Goal: Information Seeking & Learning: Learn about a topic

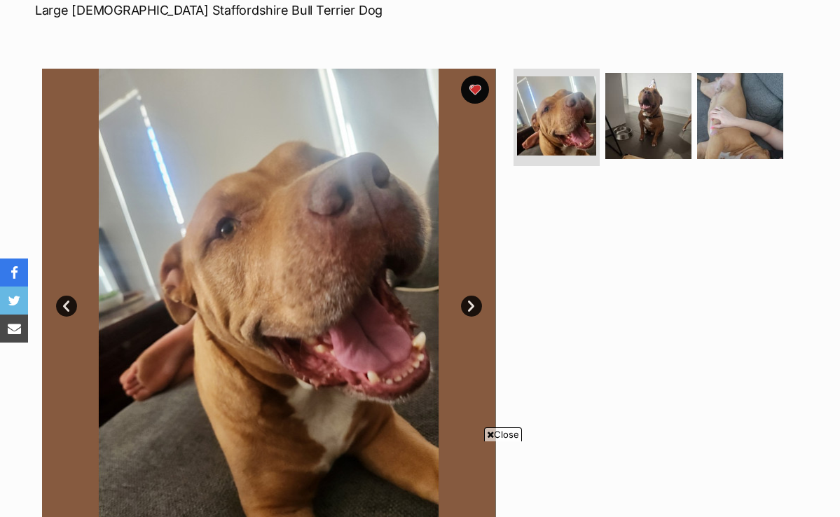
click at [470, 306] on link "Next" at bounding box center [471, 306] width 21 height 21
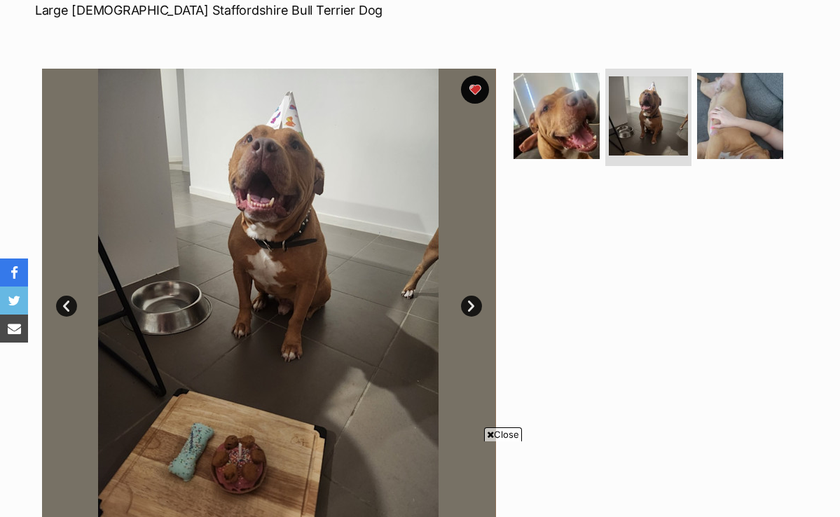
click at [463, 308] on link "Next" at bounding box center [471, 306] width 21 height 21
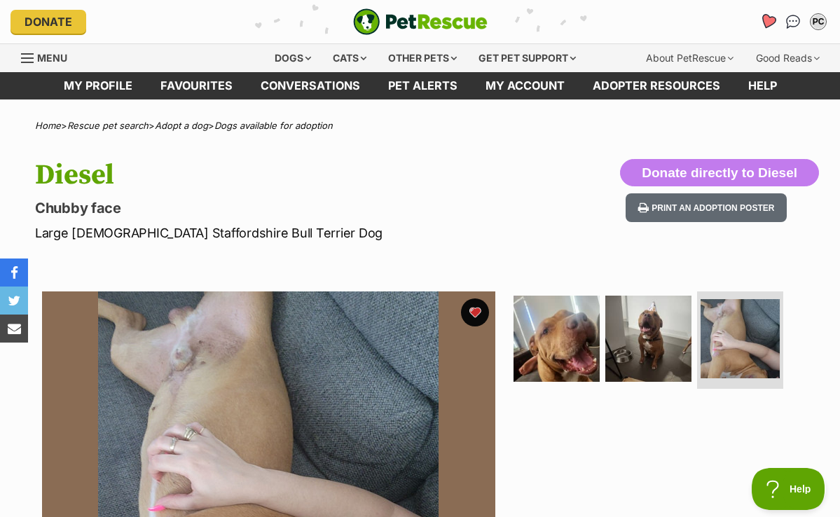
click at [764, 16] on icon "Favourites" at bounding box center [768, 21] width 17 height 16
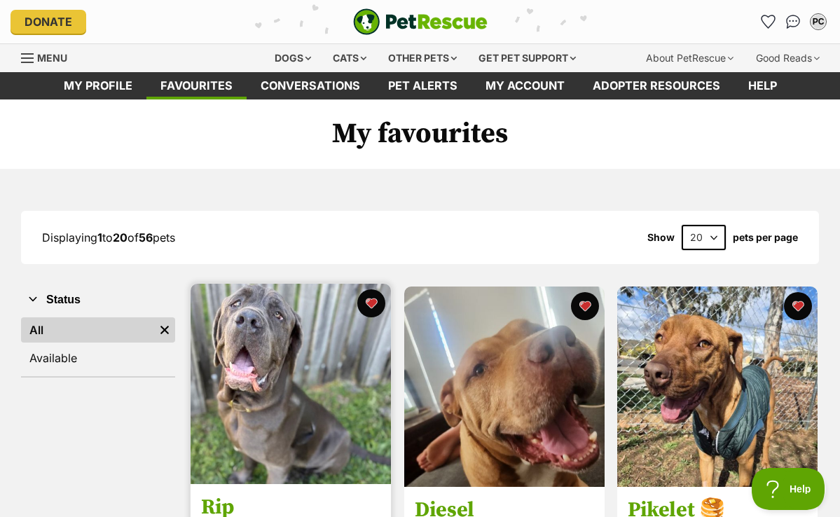
click at [274, 323] on img at bounding box center [291, 384] width 200 height 200
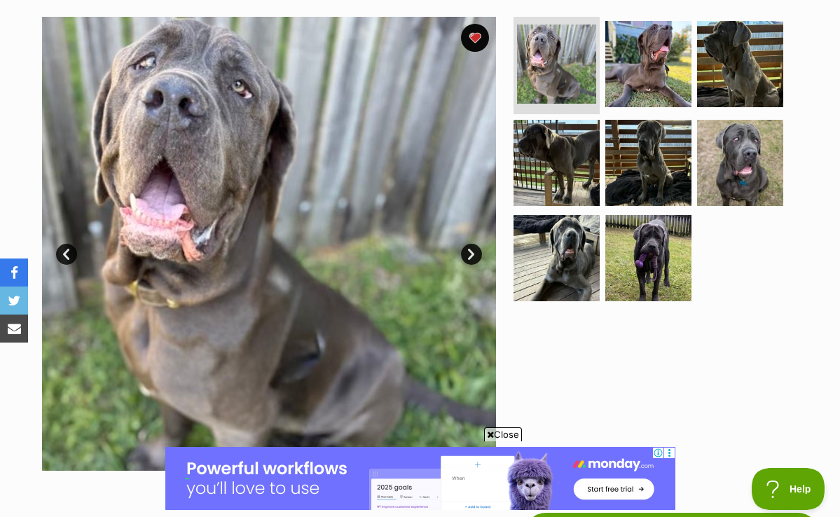
scroll to position [284, 0]
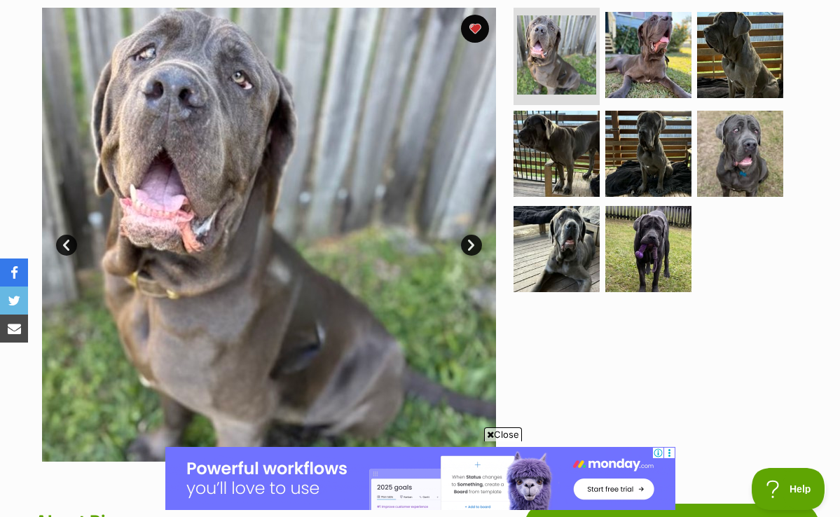
click at [469, 247] on link "Next" at bounding box center [471, 245] width 21 height 21
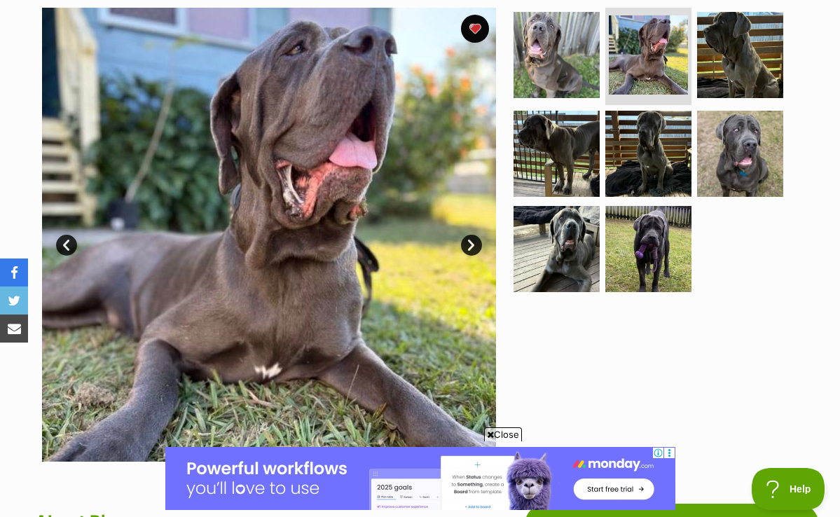
click at [467, 248] on link "Next" at bounding box center [471, 245] width 21 height 21
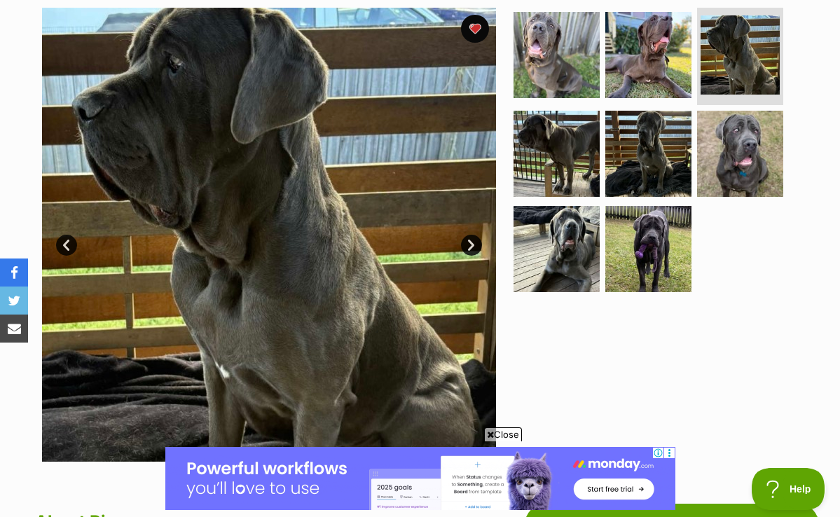
click at [466, 248] on link "Next" at bounding box center [471, 245] width 21 height 21
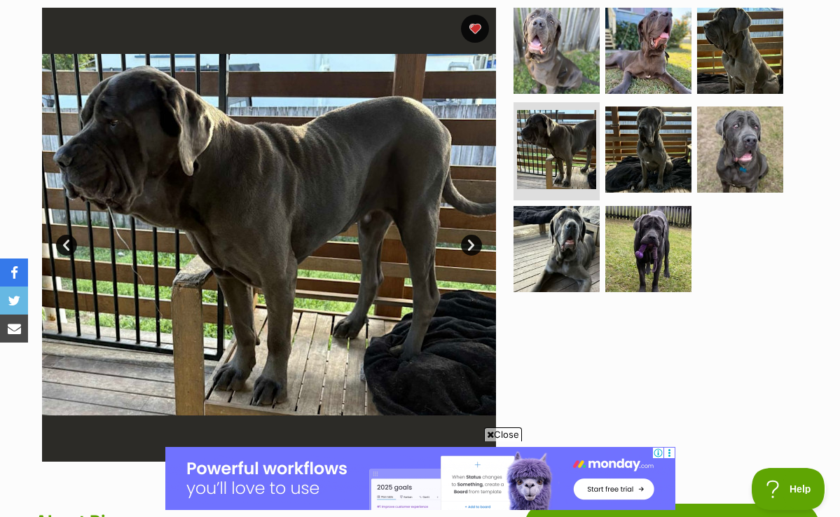
scroll to position [0, 0]
click at [470, 248] on link "Next" at bounding box center [471, 245] width 21 height 21
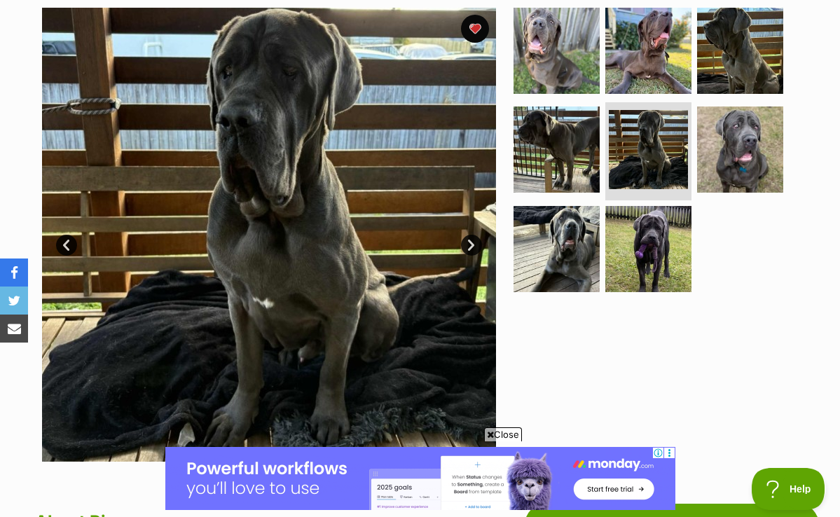
click at [470, 248] on link "Next" at bounding box center [471, 245] width 21 height 21
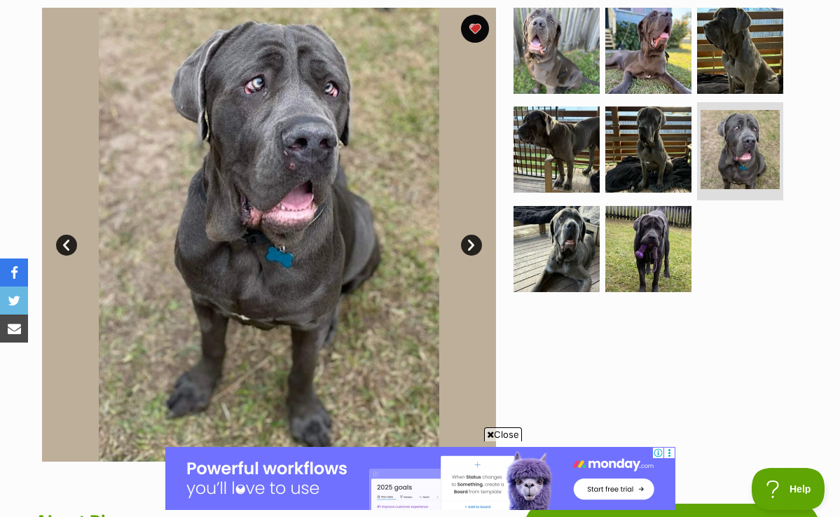
click at [467, 247] on link "Next" at bounding box center [471, 245] width 21 height 21
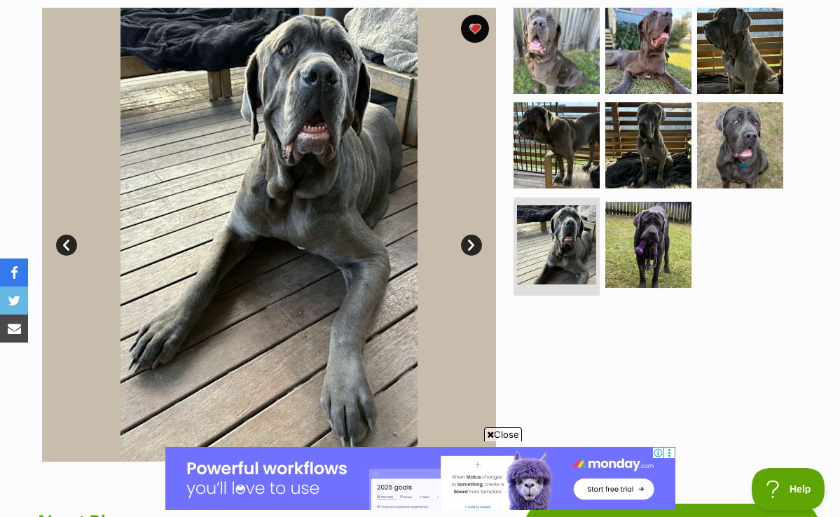
click at [467, 247] on link "Next" at bounding box center [471, 245] width 21 height 21
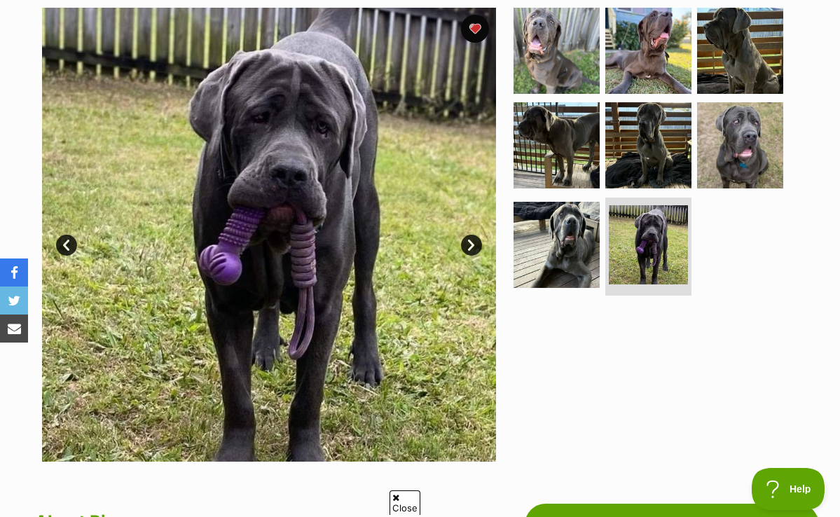
click at [467, 242] on link "Next" at bounding box center [471, 245] width 21 height 21
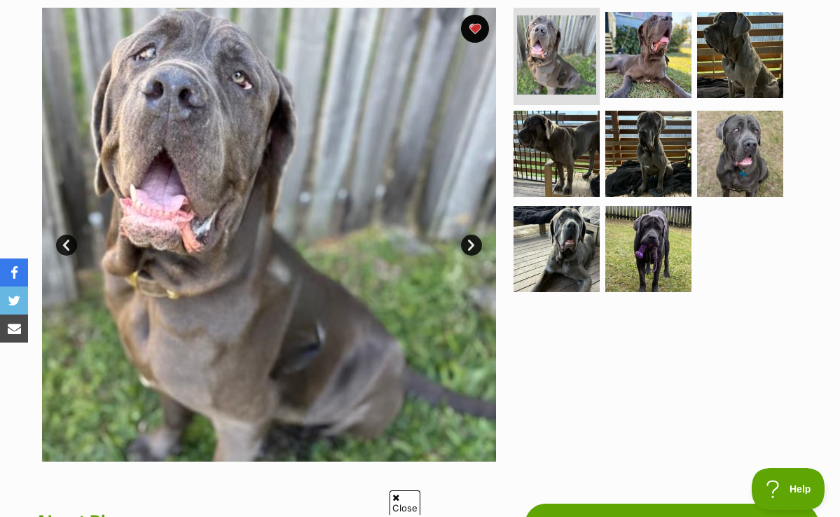
click at [466, 242] on link "Next" at bounding box center [471, 245] width 21 height 21
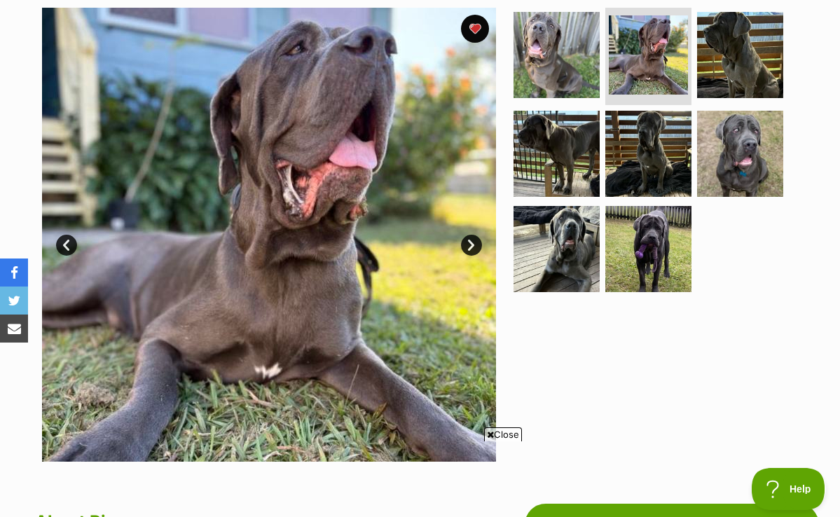
click at [466, 242] on link "Next" at bounding box center [471, 245] width 21 height 21
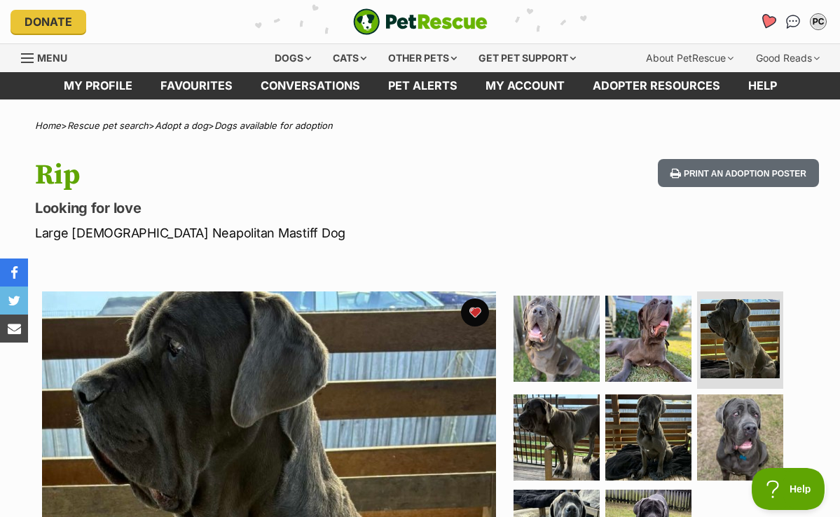
click at [770, 18] on icon "Favourites" at bounding box center [768, 21] width 17 height 16
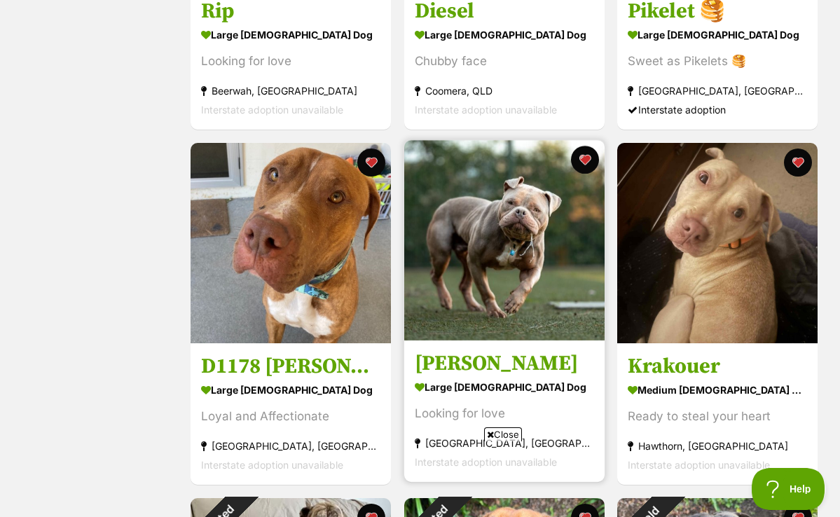
scroll to position [498, 0]
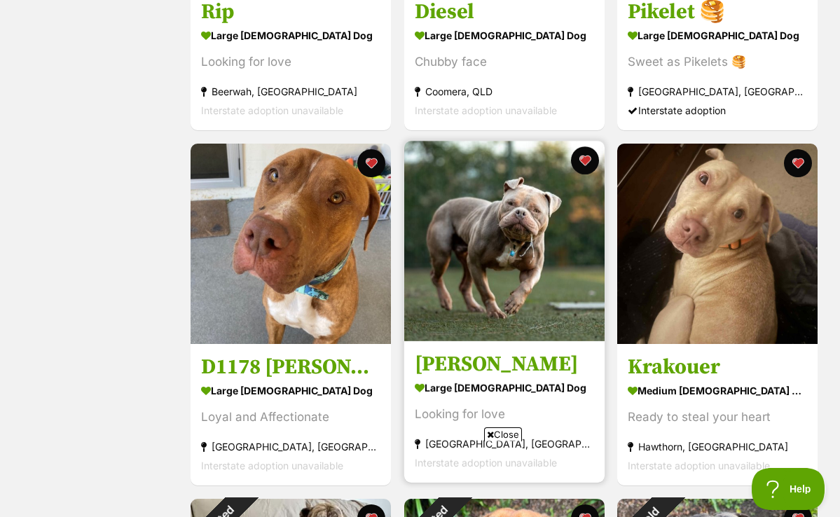
click at [518, 216] on img at bounding box center [504, 241] width 200 height 200
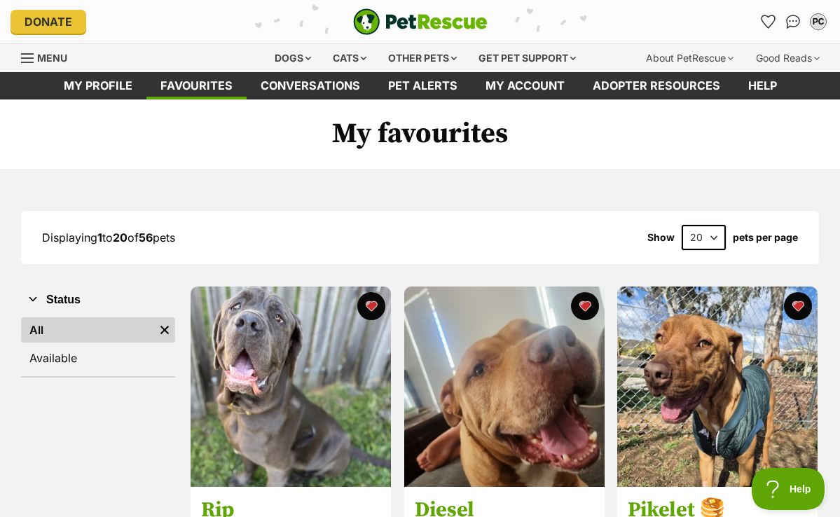
scroll to position [0, 0]
click at [286, 61] on div "Dogs" at bounding box center [293, 58] width 56 height 28
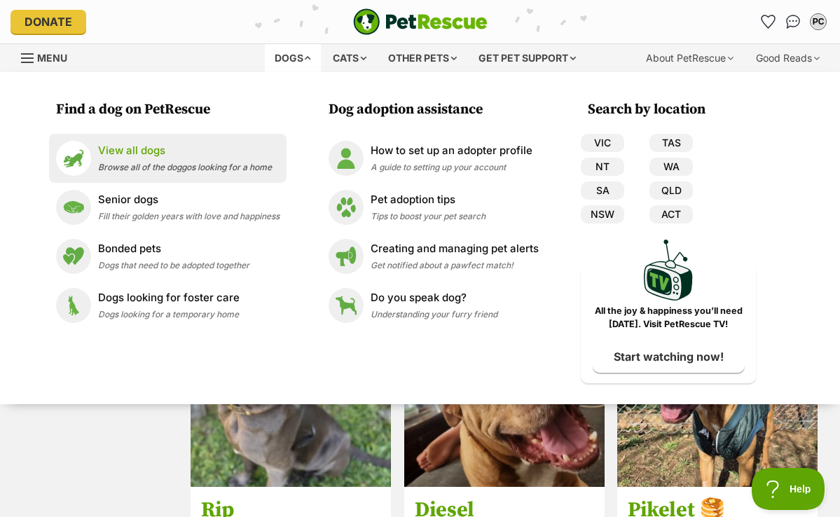
click at [160, 151] on p "View all dogs" at bounding box center [185, 151] width 174 height 16
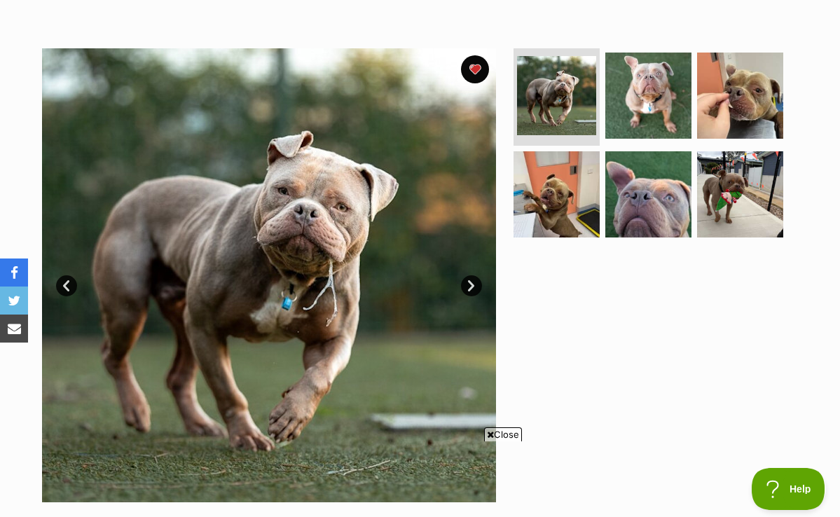
click at [464, 271] on img at bounding box center [269, 275] width 454 height 454
click at [466, 280] on link "Next" at bounding box center [471, 285] width 21 height 21
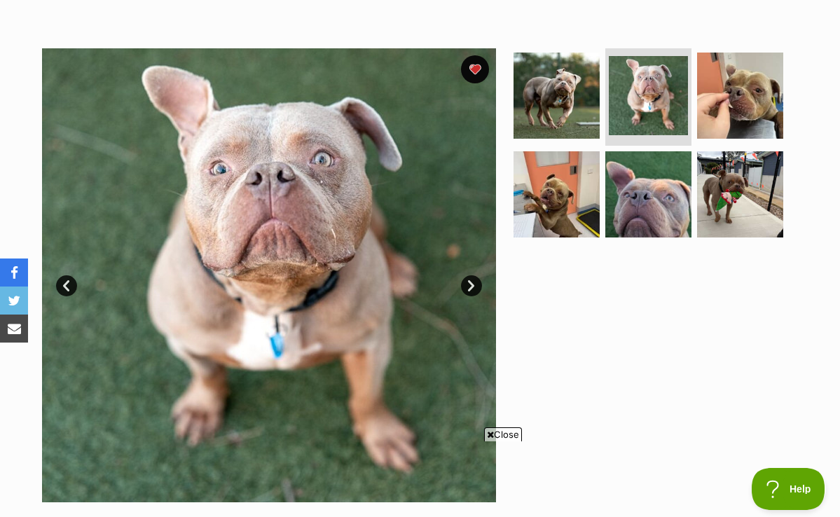
click at [466, 280] on link "Next" at bounding box center [471, 285] width 21 height 21
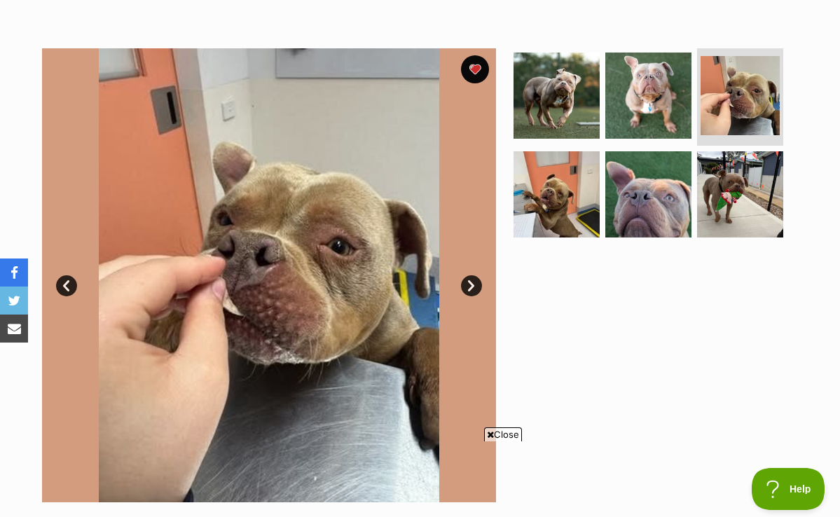
click at [466, 280] on link "Next" at bounding box center [471, 285] width 21 height 21
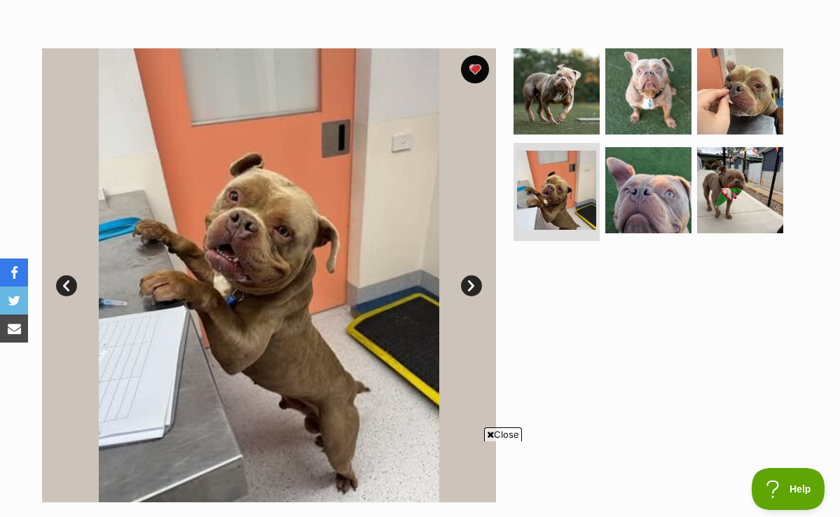
click at [466, 280] on link "Next" at bounding box center [471, 285] width 21 height 21
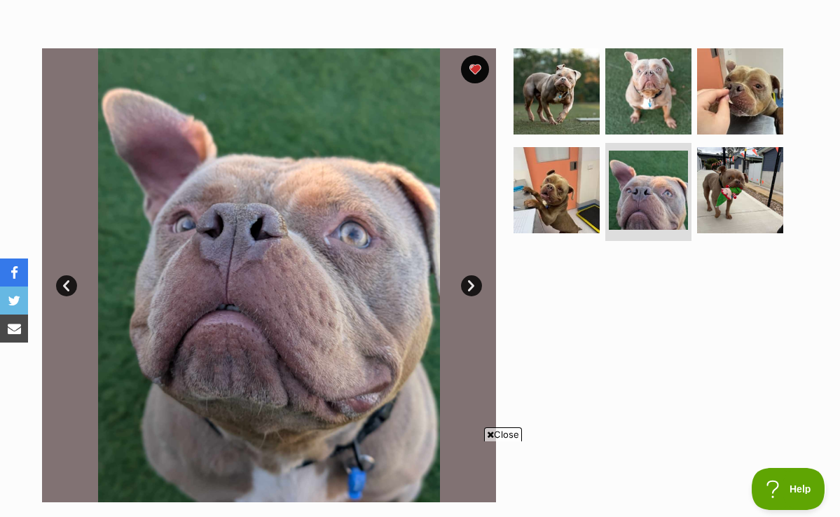
click at [466, 280] on link "Next" at bounding box center [471, 285] width 21 height 21
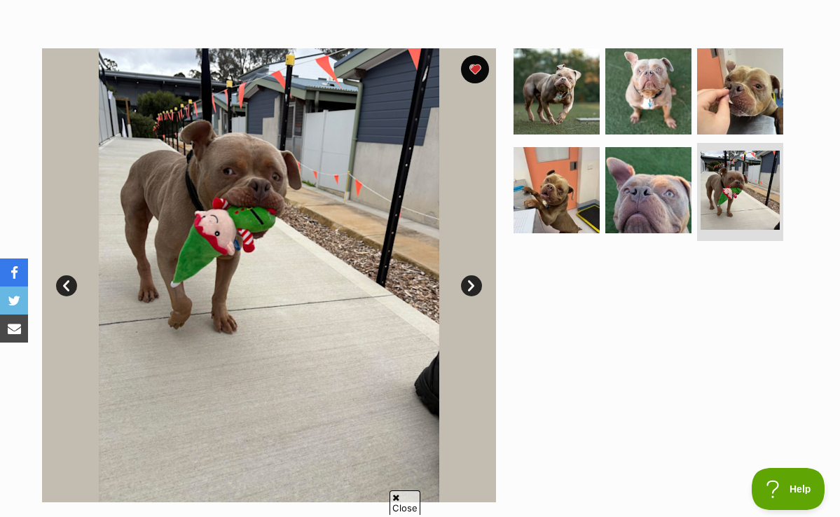
click at [466, 280] on link "Next" at bounding box center [471, 285] width 21 height 21
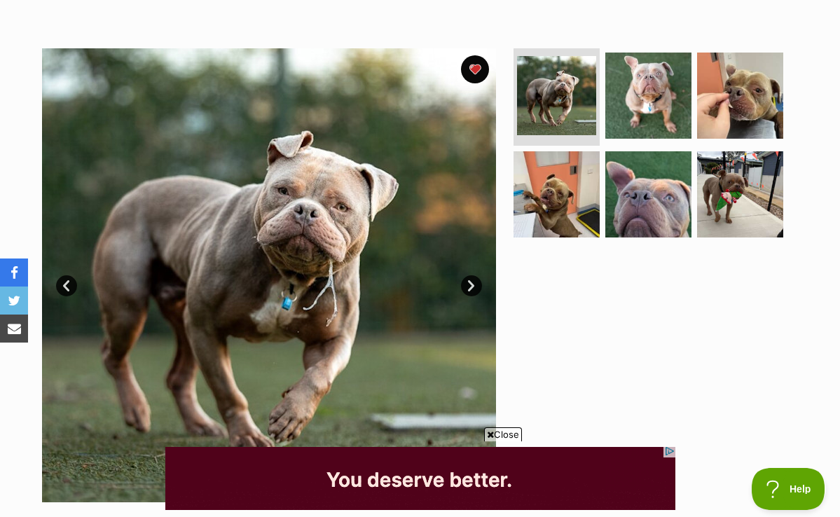
click at [535, 337] on div at bounding box center [654, 275] width 287 height 454
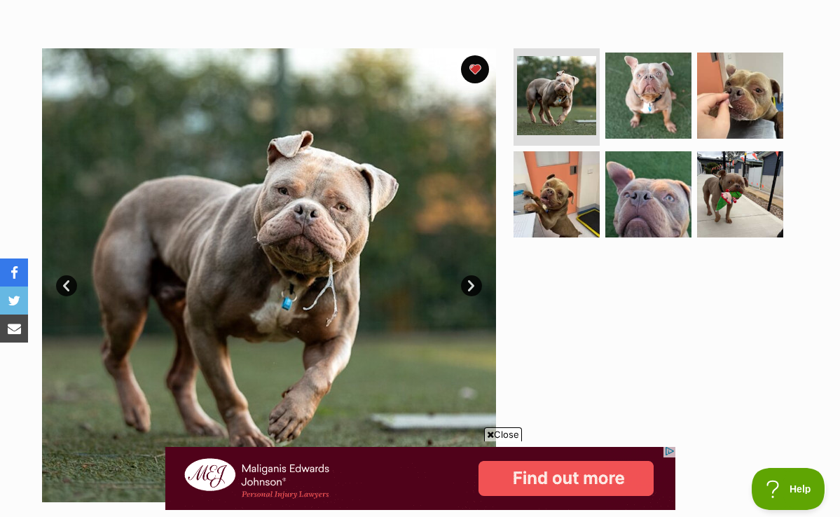
click at [472, 286] on link "Next" at bounding box center [471, 285] width 21 height 21
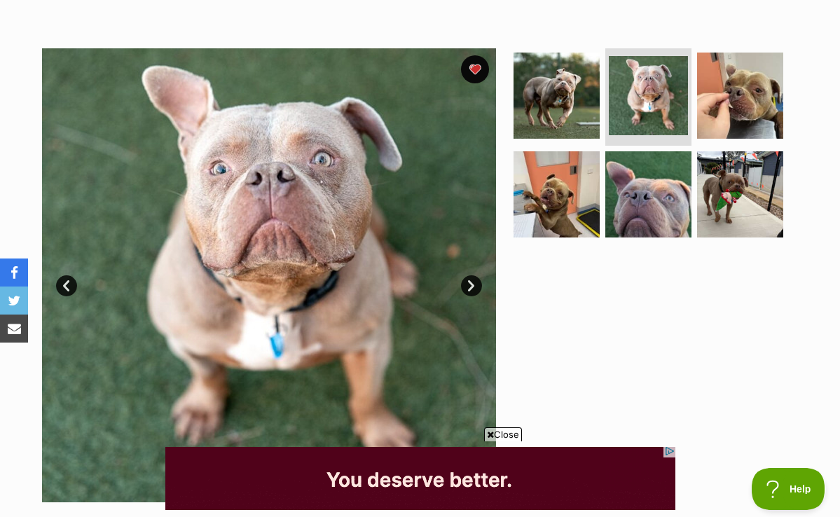
click at [471, 286] on link "Next" at bounding box center [471, 285] width 21 height 21
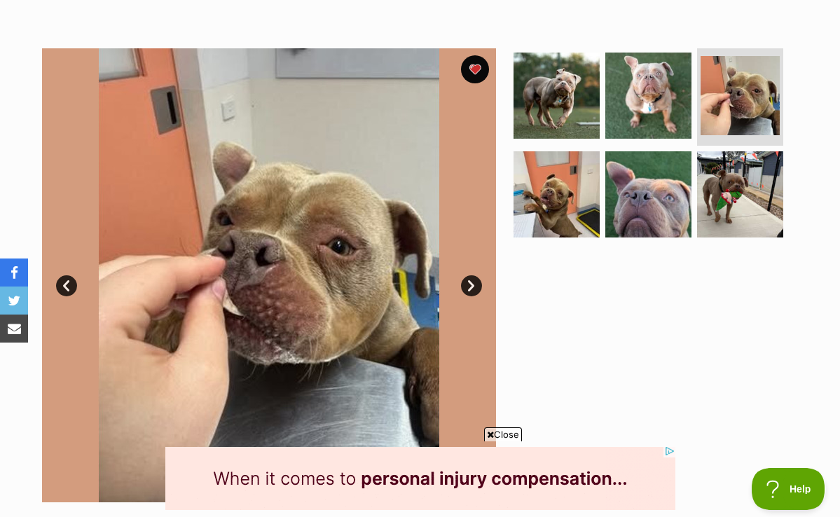
click at [471, 286] on link "Next" at bounding box center [471, 285] width 21 height 21
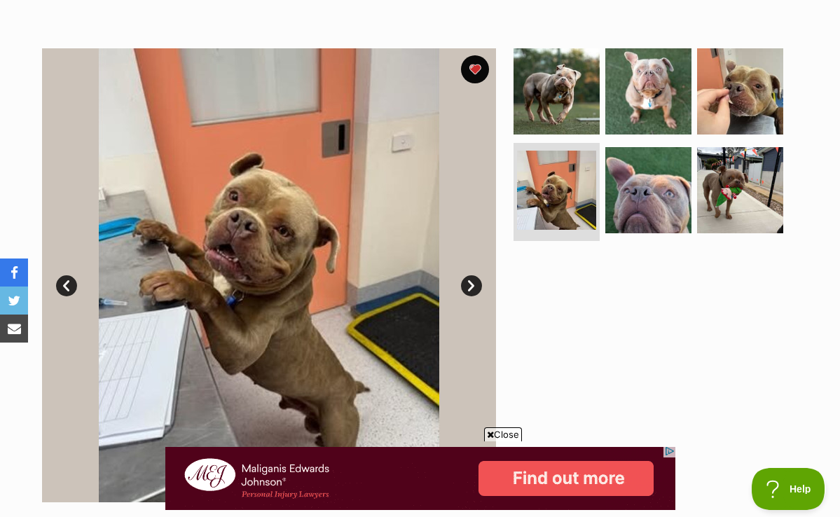
click at [471, 285] on link "Next" at bounding box center [471, 285] width 21 height 21
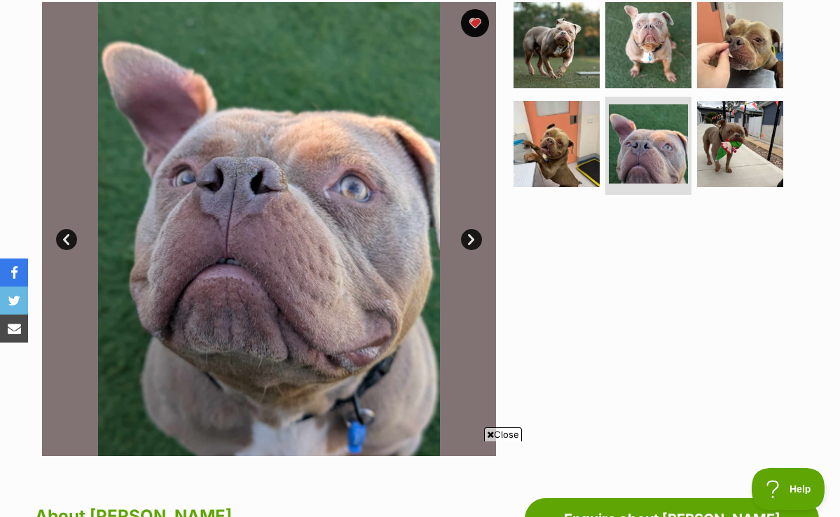
scroll to position [292, 0]
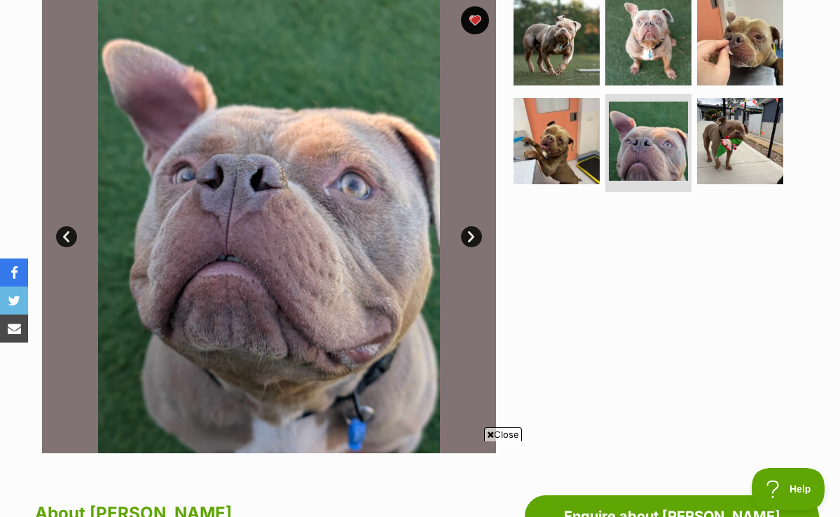
click at [469, 234] on link "Next" at bounding box center [471, 236] width 21 height 21
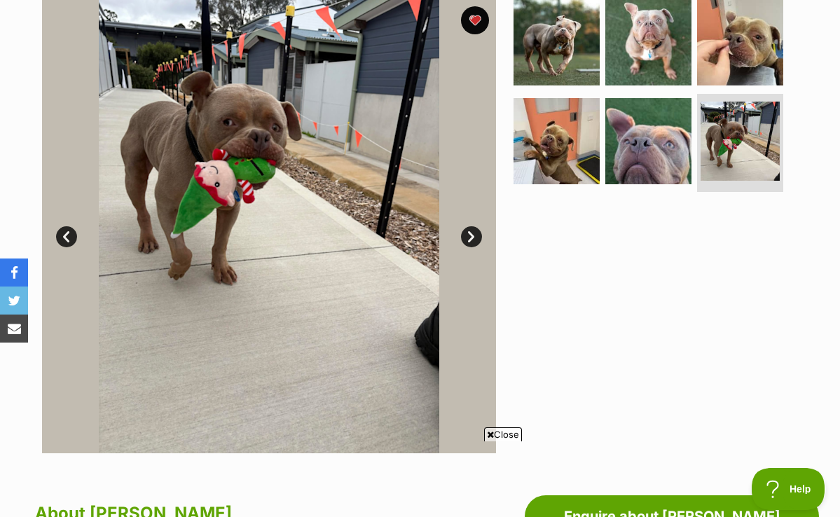
click at [469, 234] on link "Next" at bounding box center [471, 236] width 21 height 21
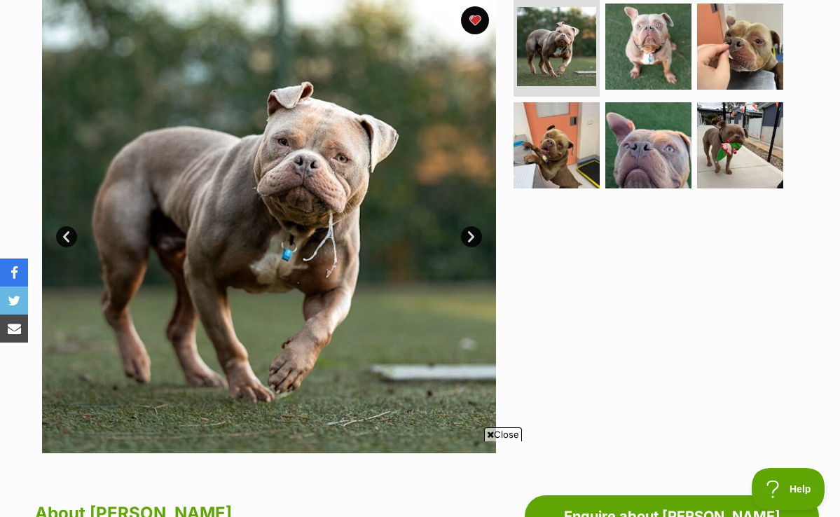
click at [469, 234] on link "Next" at bounding box center [471, 236] width 21 height 21
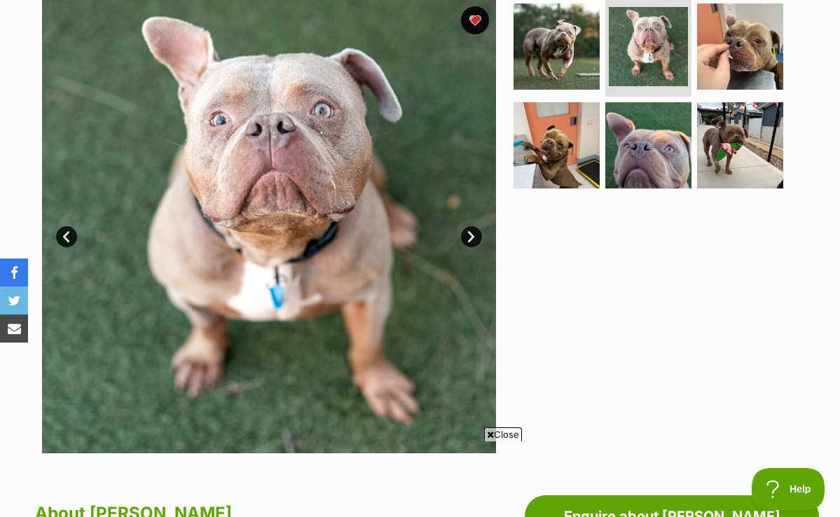
click at [467, 234] on link "Next" at bounding box center [471, 236] width 21 height 21
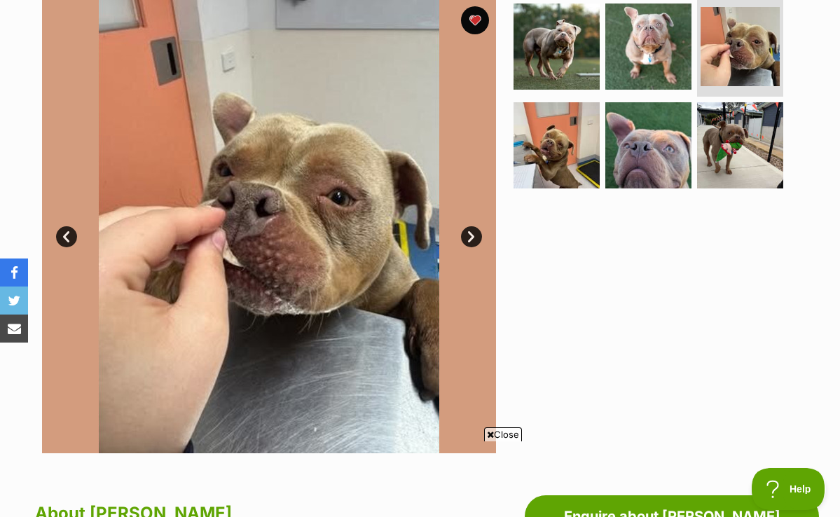
click at [467, 234] on link "Next" at bounding box center [471, 236] width 21 height 21
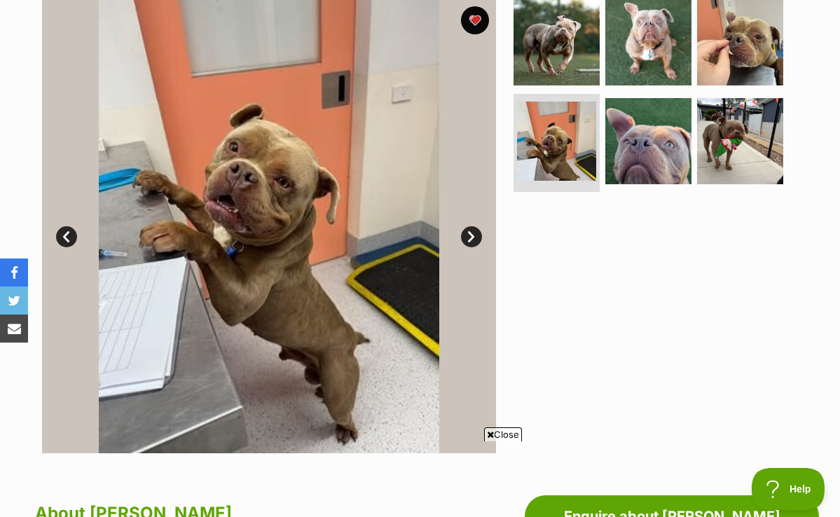
click at [469, 235] on link "Next" at bounding box center [471, 236] width 21 height 21
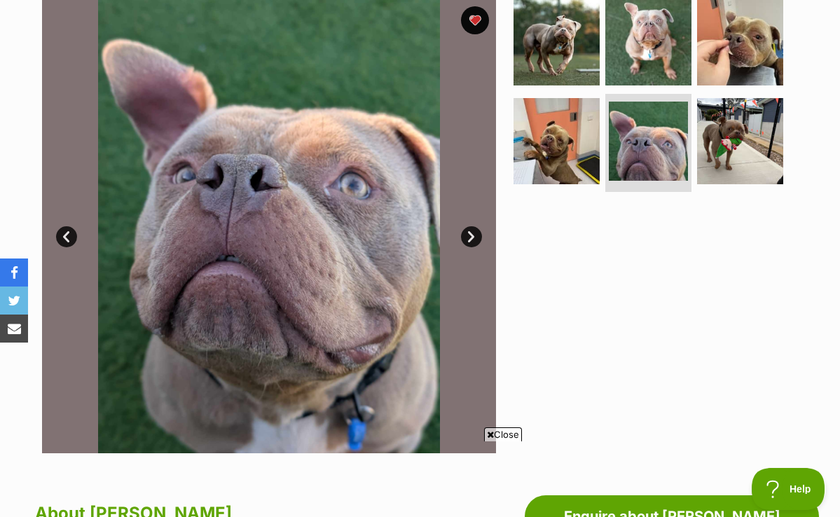
click at [469, 235] on link "Next" at bounding box center [471, 236] width 21 height 21
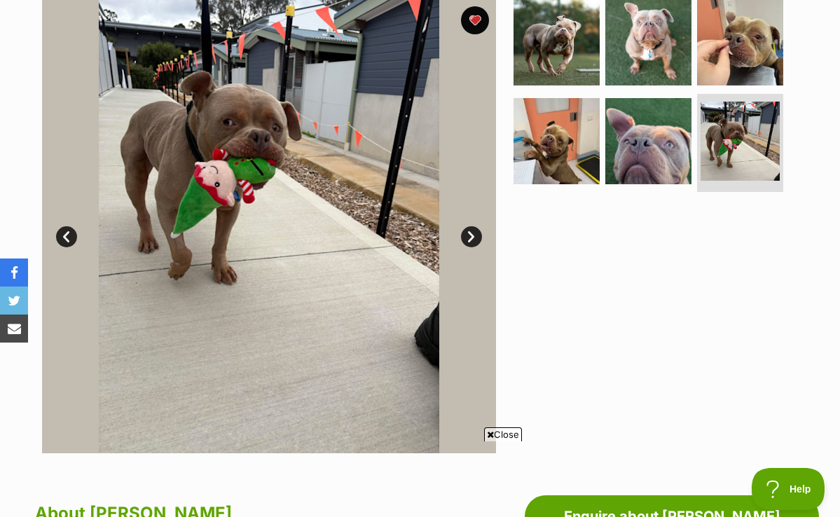
click at [467, 235] on link "Next" at bounding box center [471, 236] width 21 height 21
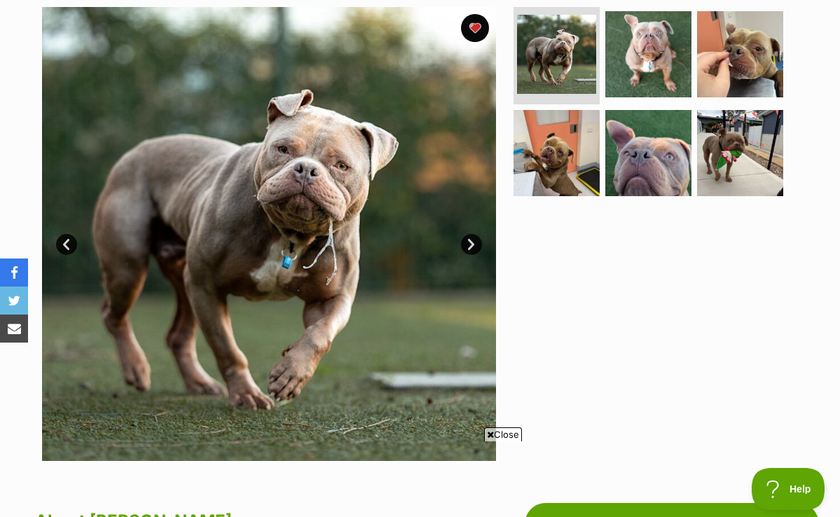
scroll to position [287, 0]
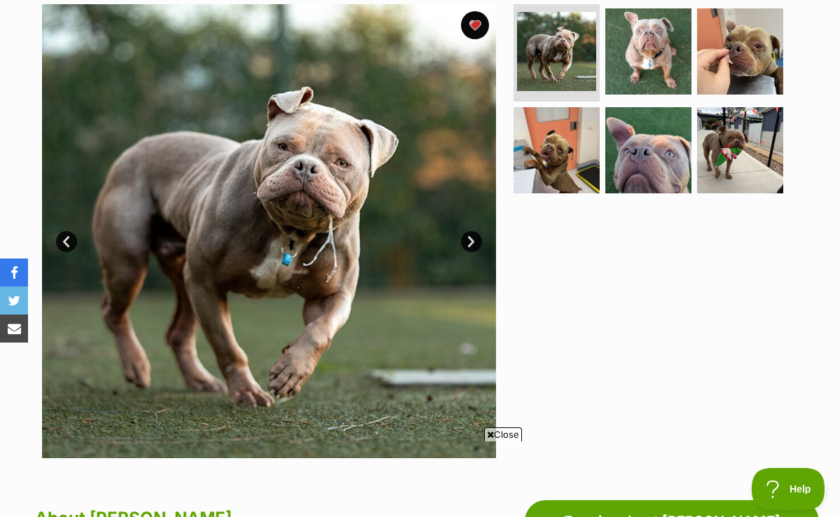
click at [470, 244] on link "Next" at bounding box center [471, 241] width 21 height 21
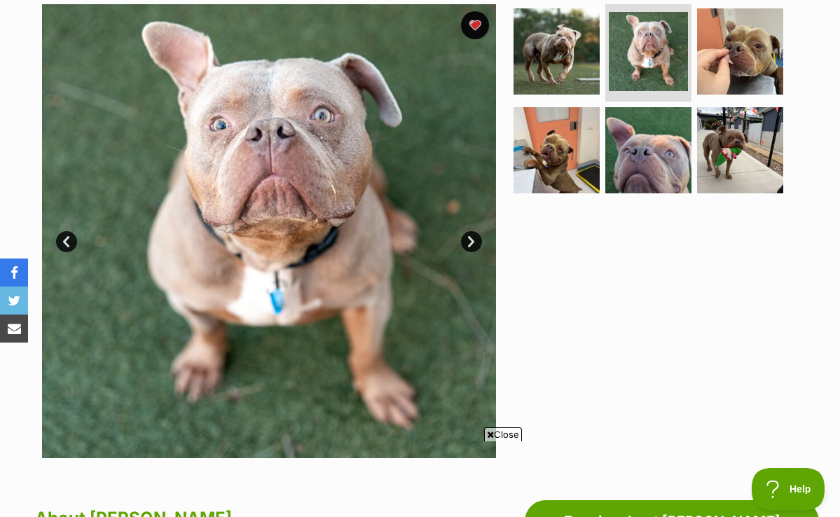
scroll to position [0, 0]
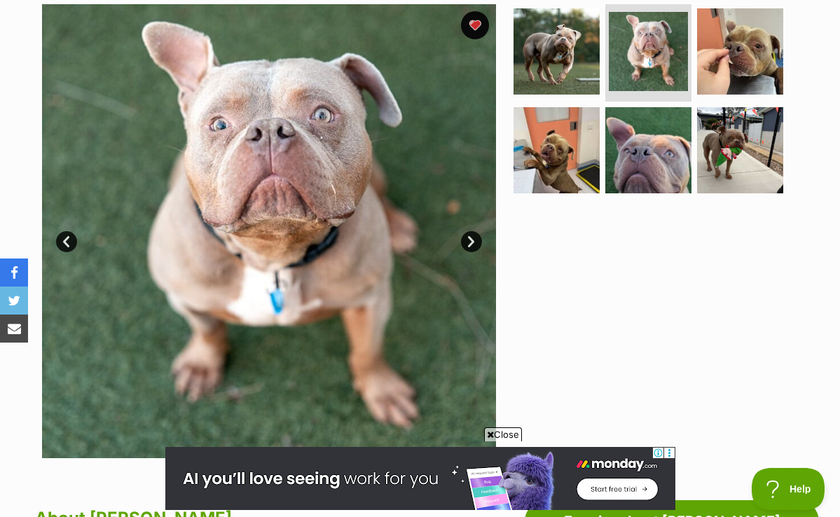
click at [469, 245] on link "Next" at bounding box center [471, 241] width 21 height 21
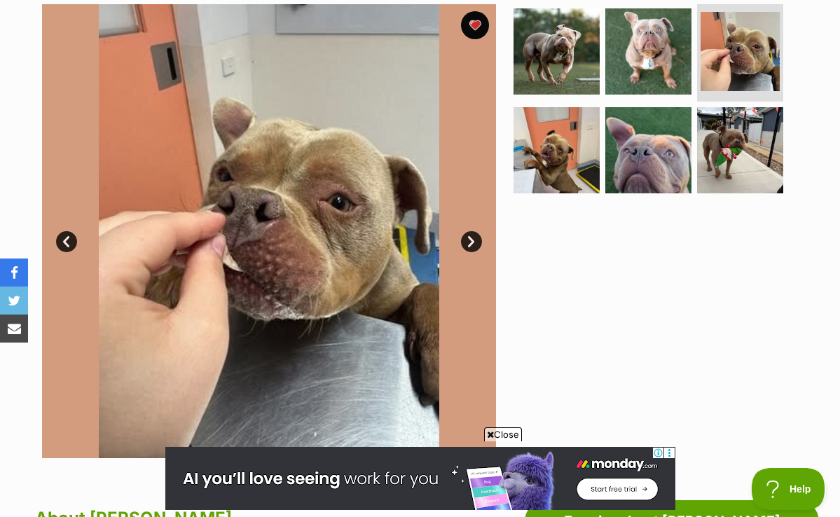
click at [469, 245] on link "Next" at bounding box center [471, 241] width 21 height 21
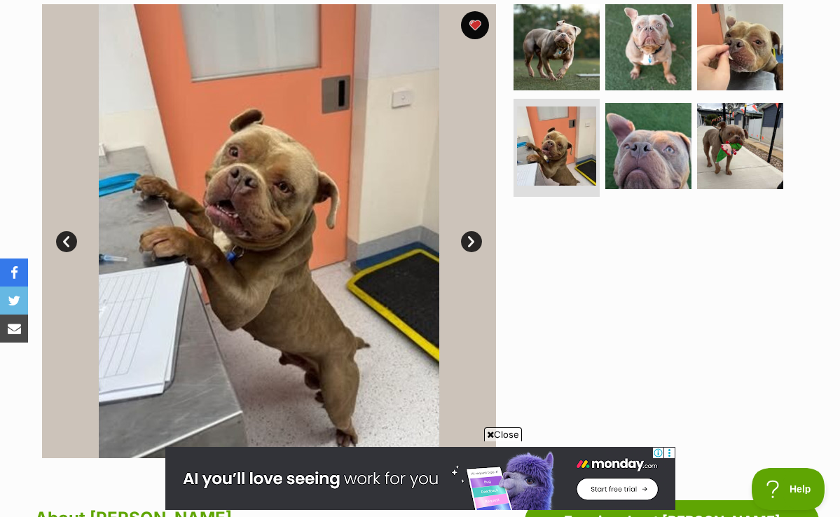
click at [478, 236] on link "Next" at bounding box center [471, 241] width 21 height 21
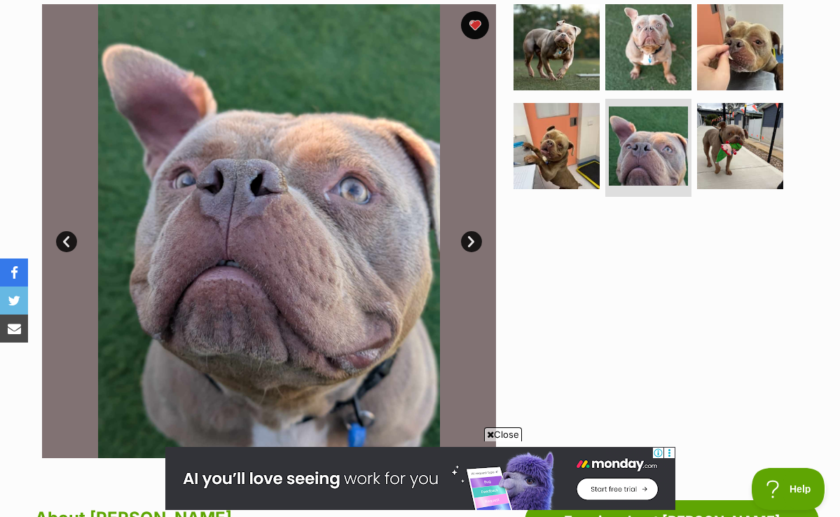
click at [478, 236] on link "Next" at bounding box center [471, 241] width 21 height 21
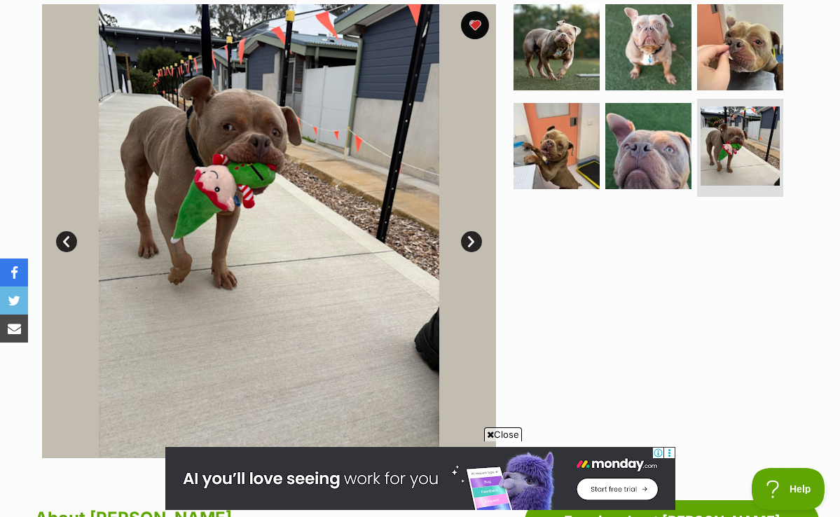
click at [478, 236] on link "Next" at bounding box center [471, 241] width 21 height 21
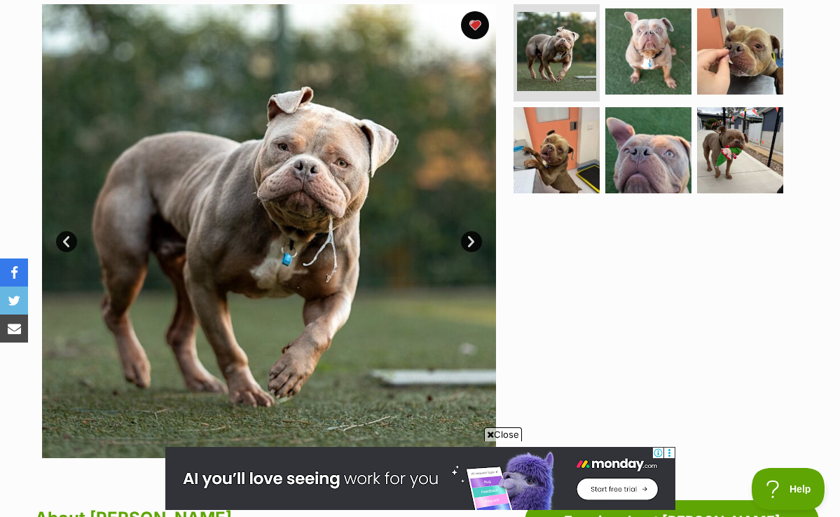
click at [470, 241] on link "Next" at bounding box center [471, 241] width 21 height 21
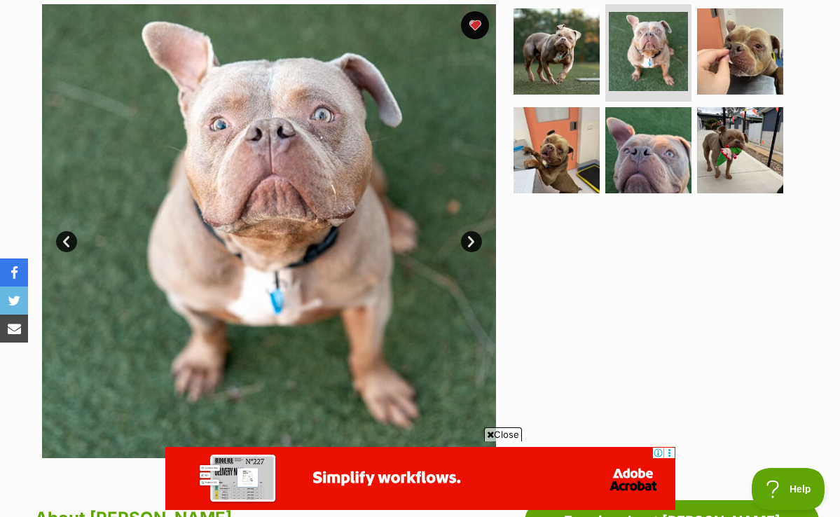
click at [470, 238] on link "Next" at bounding box center [471, 241] width 21 height 21
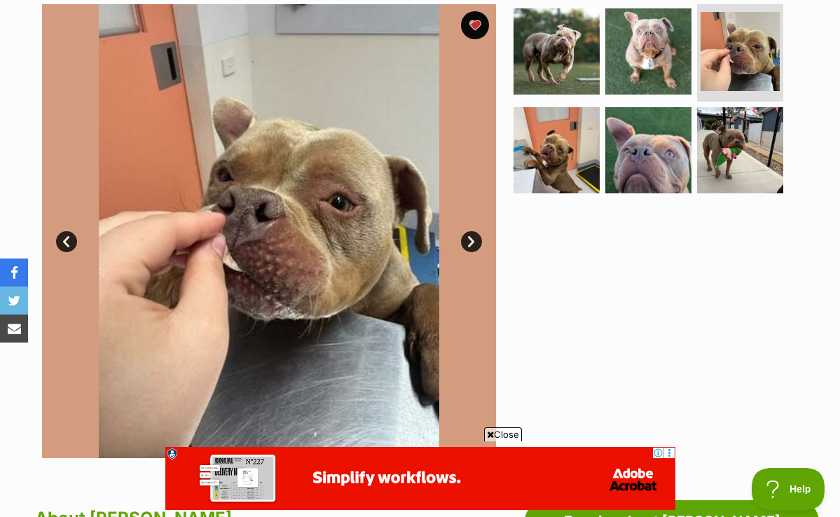
click at [470, 238] on link "Next" at bounding box center [471, 241] width 21 height 21
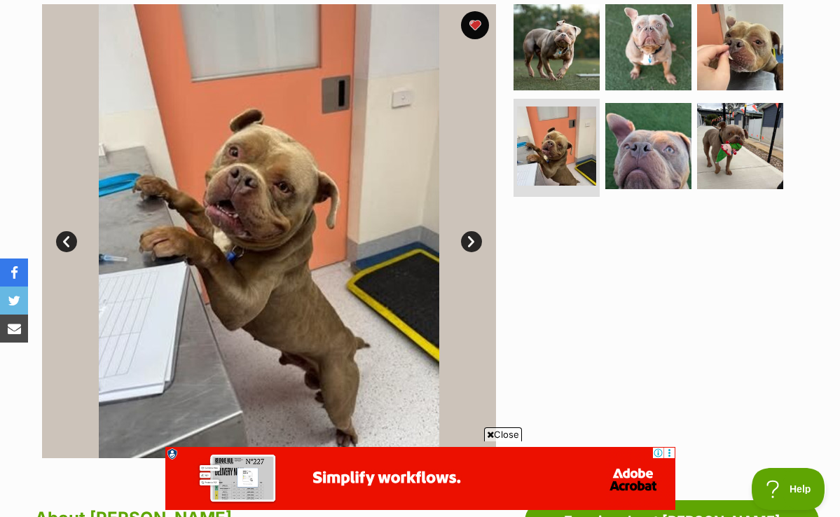
click at [469, 242] on link "Next" at bounding box center [471, 241] width 21 height 21
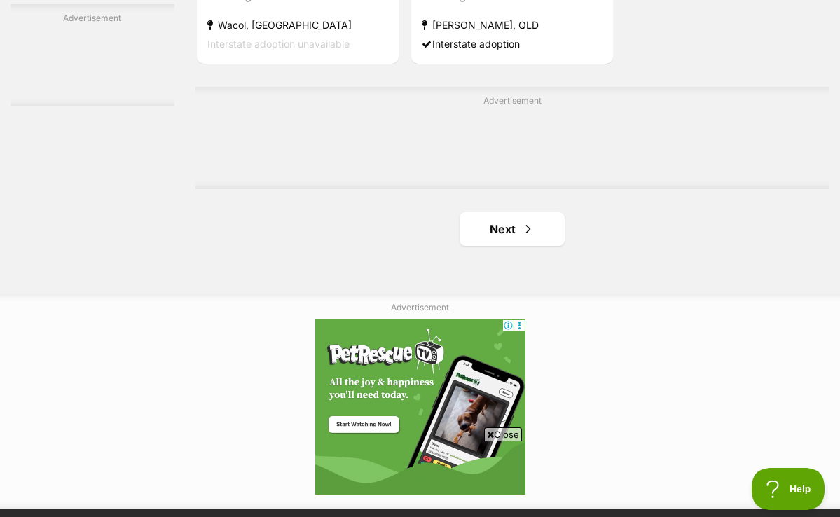
scroll to position [3147, 0]
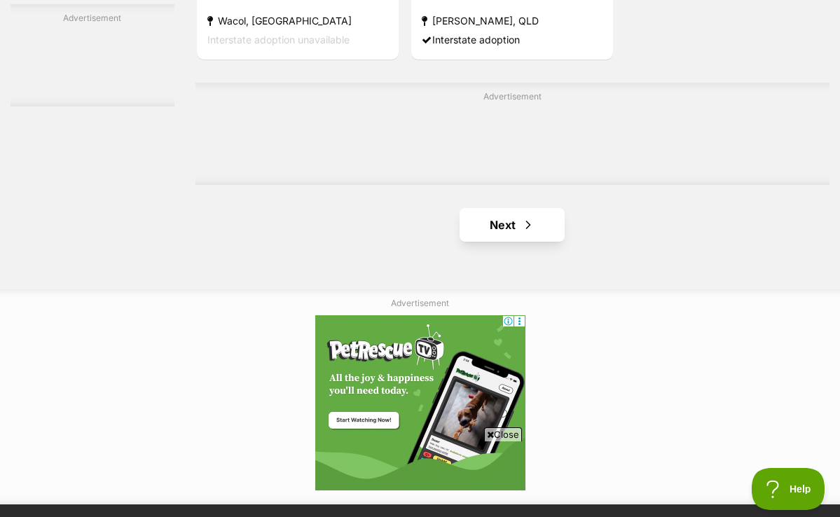
click at [465, 242] on link "Next" at bounding box center [512, 225] width 105 height 34
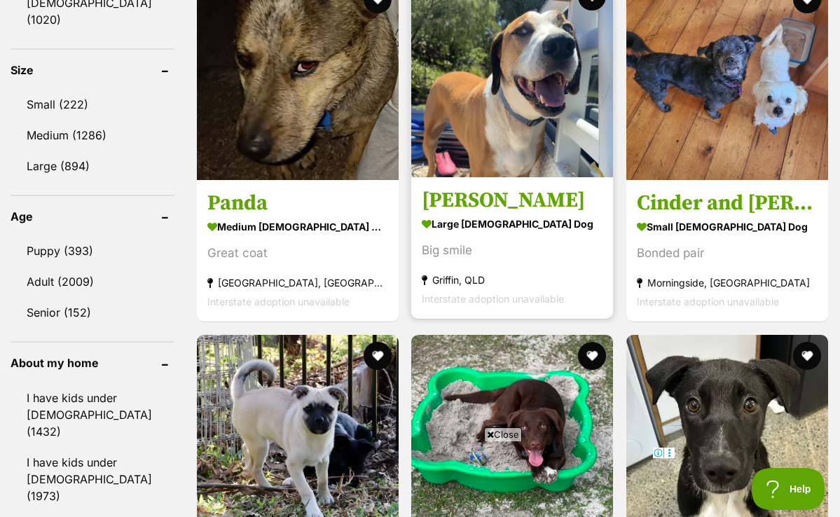
scroll to position [1334, 0]
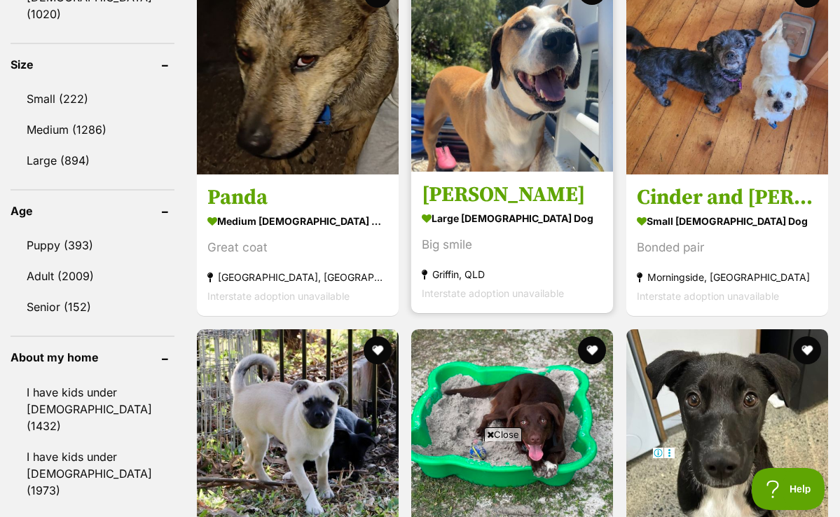
click at [535, 74] on img at bounding box center [512, 71] width 202 height 202
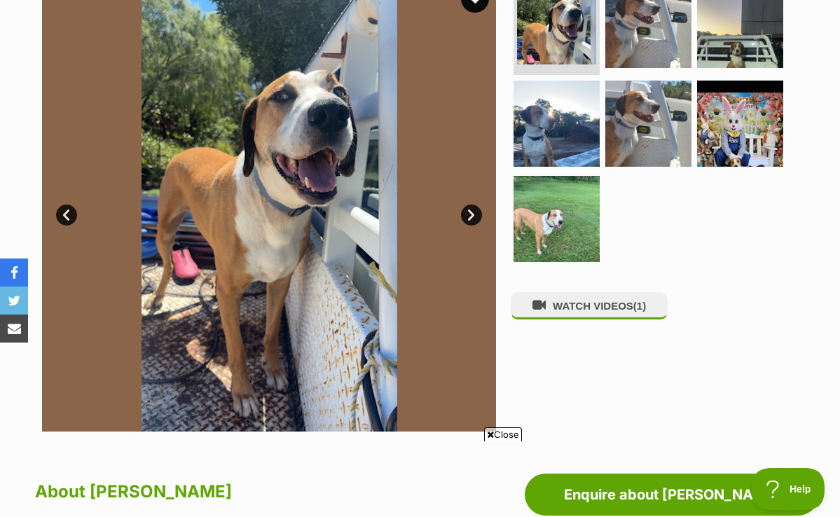
click at [472, 211] on link "Next" at bounding box center [471, 215] width 21 height 21
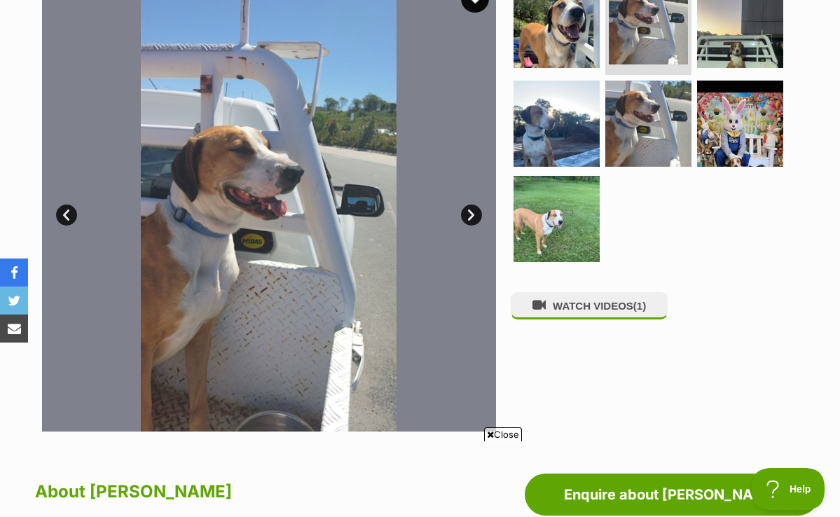
click at [472, 211] on link "Next" at bounding box center [471, 215] width 21 height 21
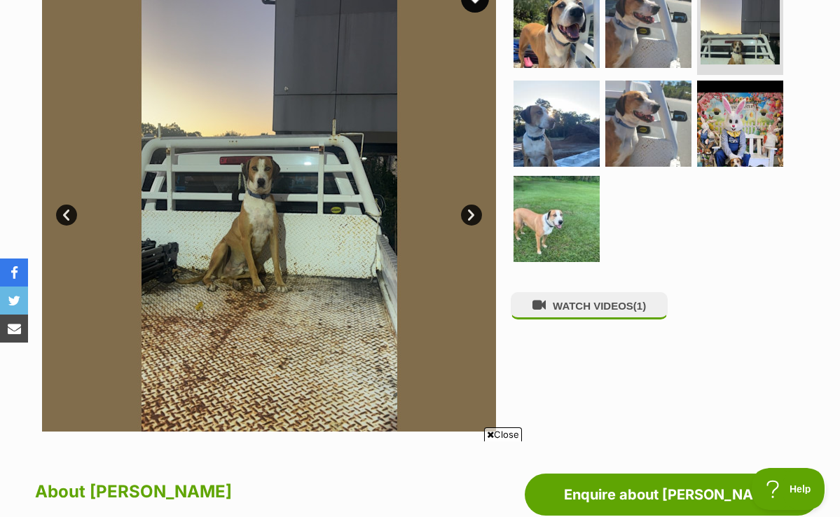
click at [472, 211] on link "Next" at bounding box center [471, 215] width 21 height 21
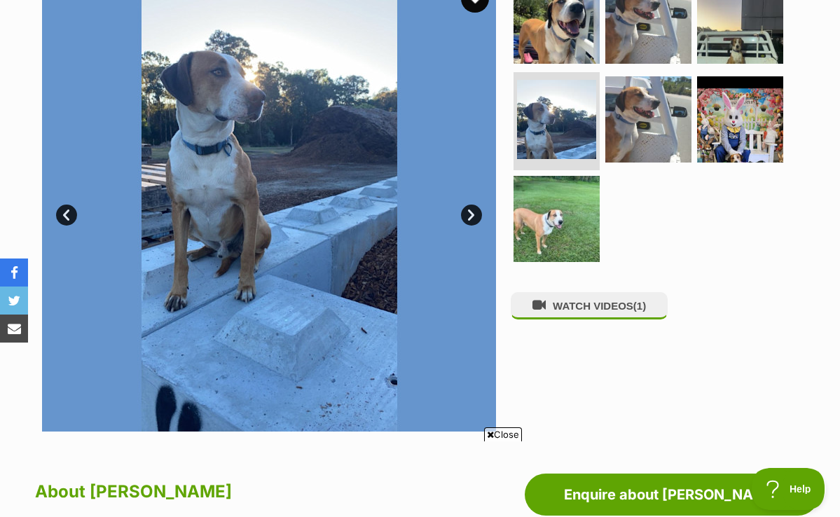
click at [472, 211] on link "Next" at bounding box center [471, 215] width 21 height 21
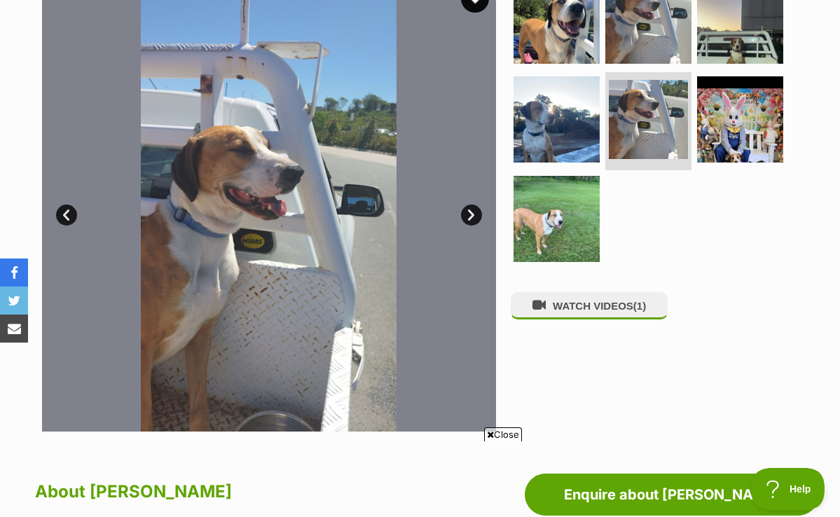
click at [472, 211] on link "Next" at bounding box center [471, 215] width 21 height 21
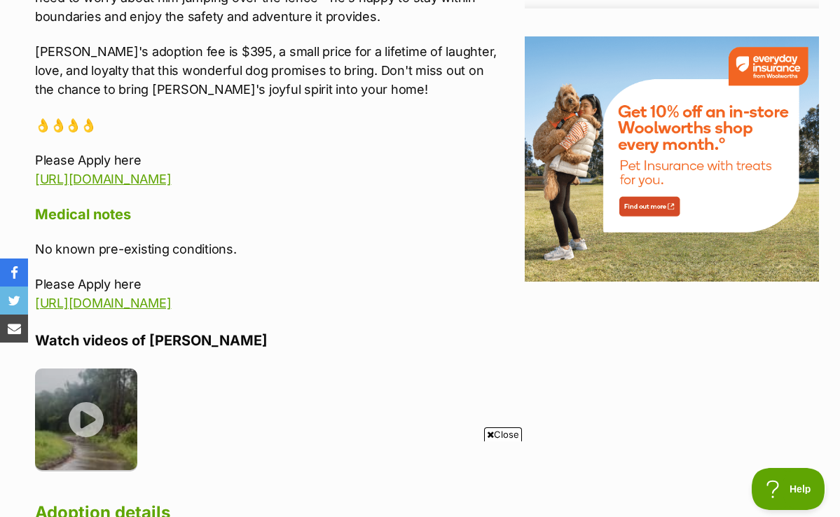
scroll to position [1824, 0]
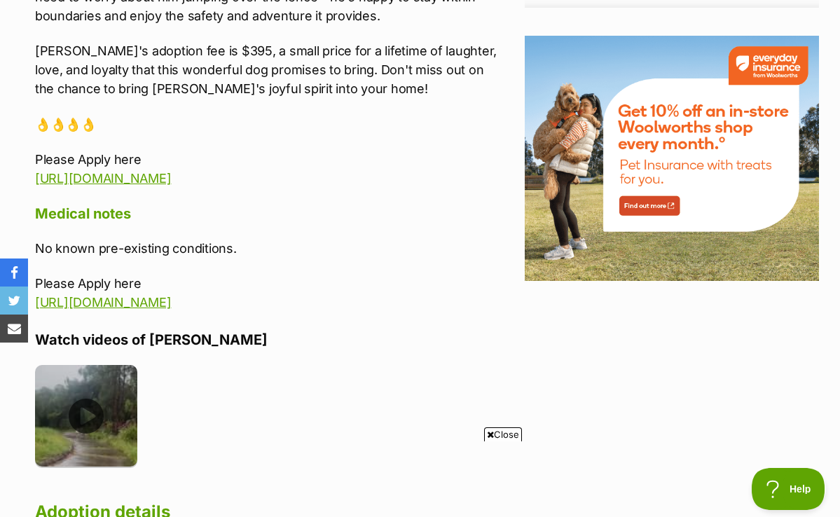
click at [85, 374] on img at bounding box center [86, 416] width 102 height 102
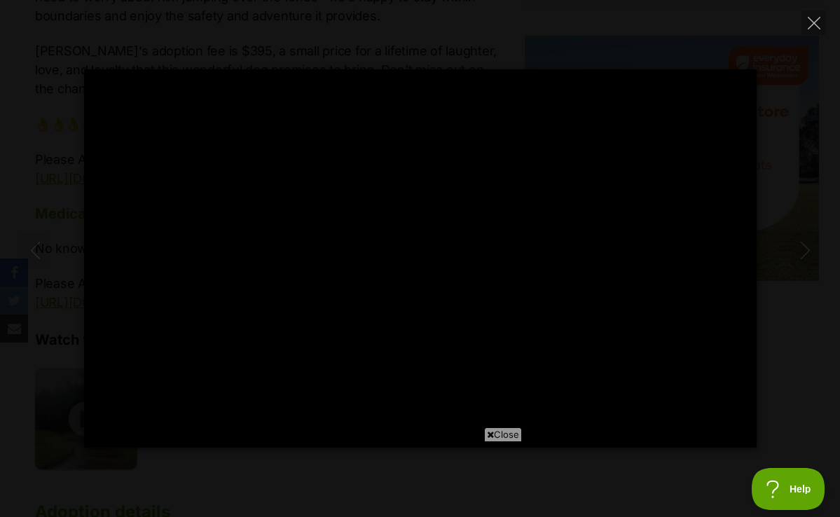
type input "100"
